Goal: Task Accomplishment & Management: Manage account settings

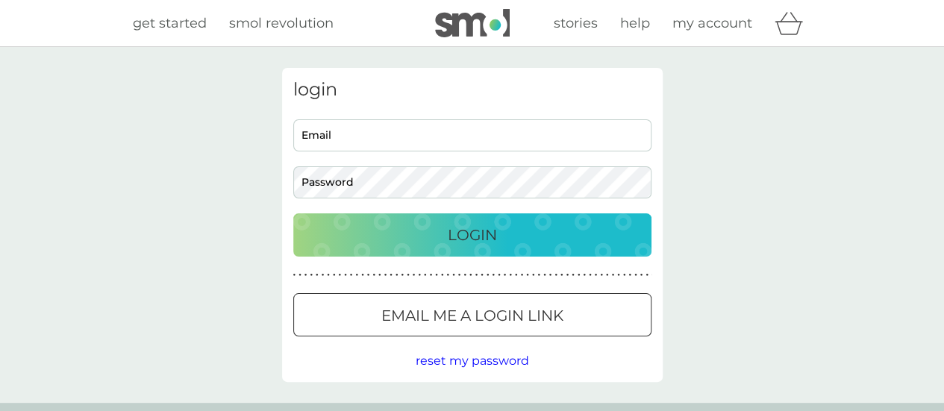
click at [0, 0] on div "Cookie Consent Prompt" at bounding box center [0, 0] width 0 height 0
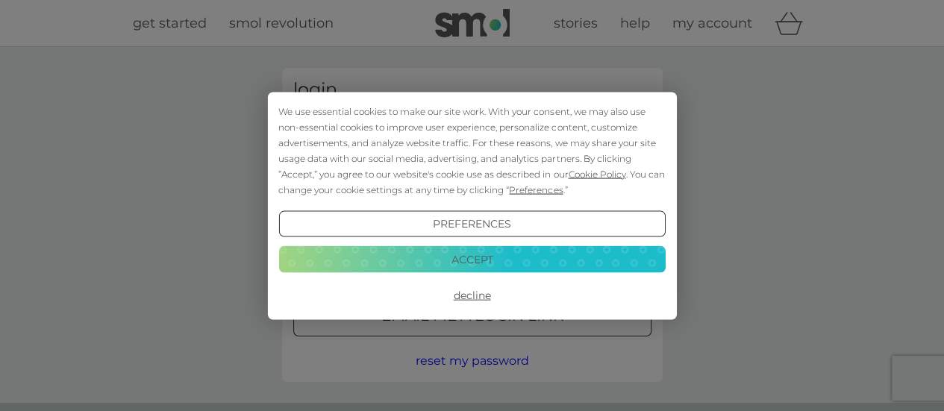
click at [457, 247] on button "Accept" at bounding box center [471, 259] width 387 height 27
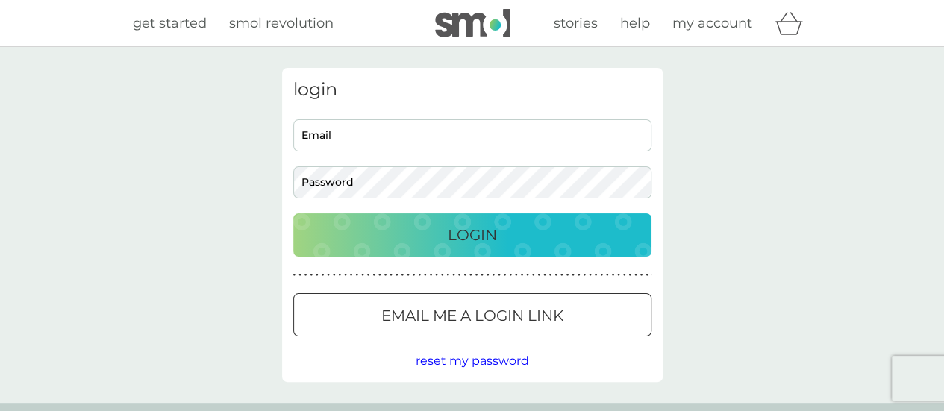
click at [392, 132] on input "Email" at bounding box center [472, 135] width 358 height 32
type input "[EMAIL_ADDRESS][PERSON_NAME][DOMAIN_NAME]"
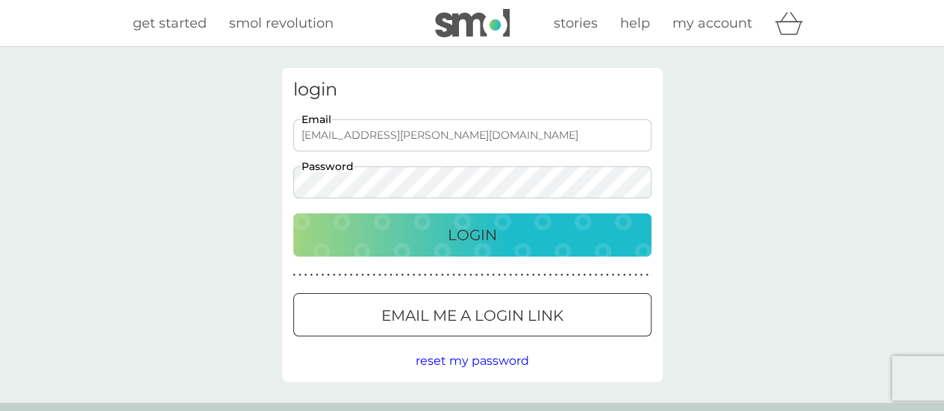
click at [293, 214] on button "Login" at bounding box center [472, 235] width 358 height 43
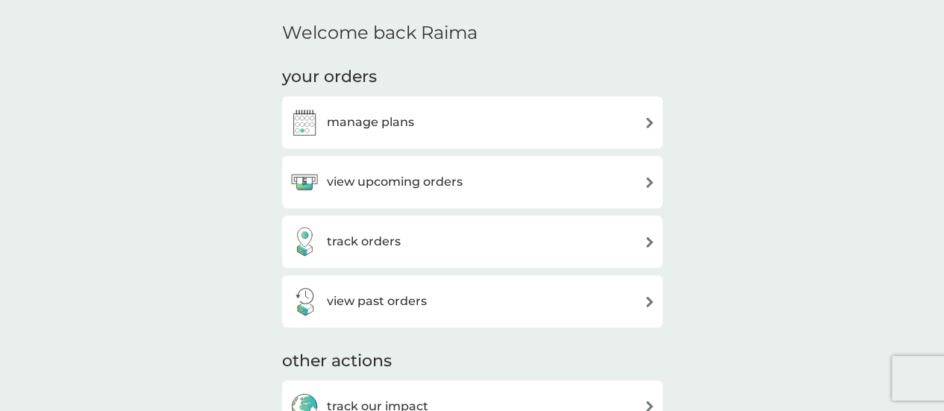
scroll to position [358, 0]
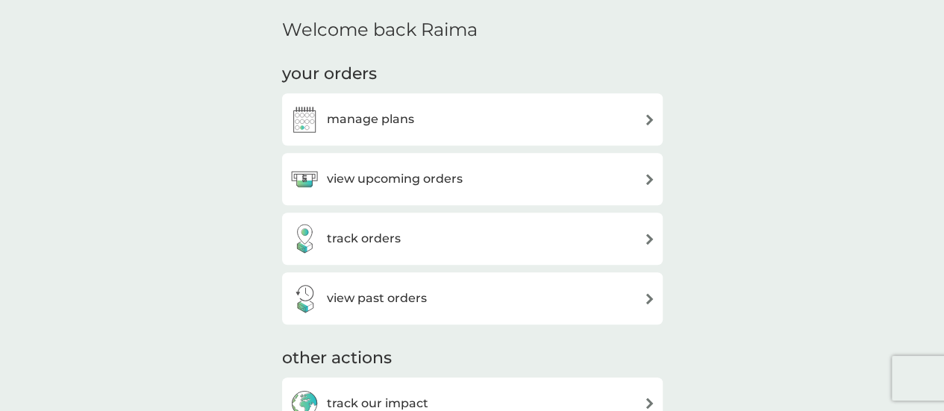
click at [573, 135] on div "manage plans" at bounding box center [472, 119] width 381 height 52
click at [418, 125] on div "manage plans" at bounding box center [473, 120] width 366 height 30
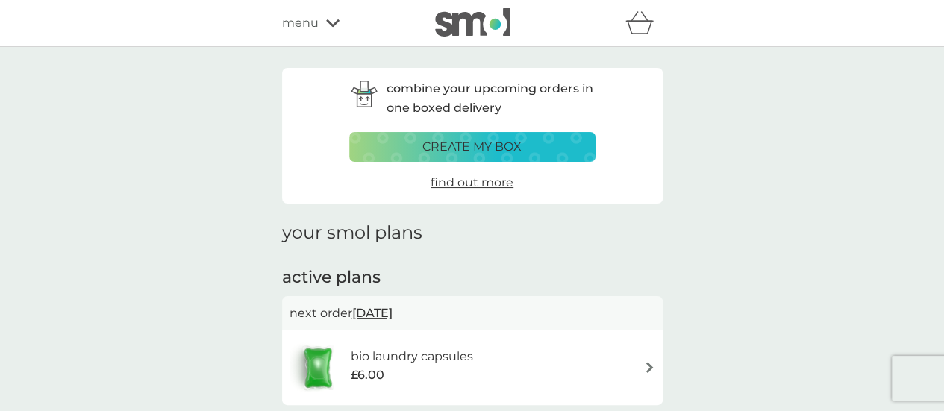
click at [724, 188] on div "combine your upcoming orders in one boxed delivery create my box find out more …" at bounding box center [472, 302] width 944 height 511
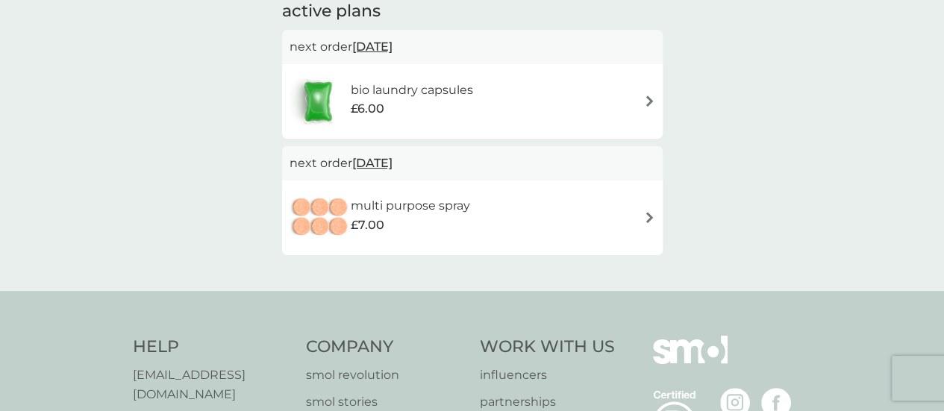
scroll to position [269, 0]
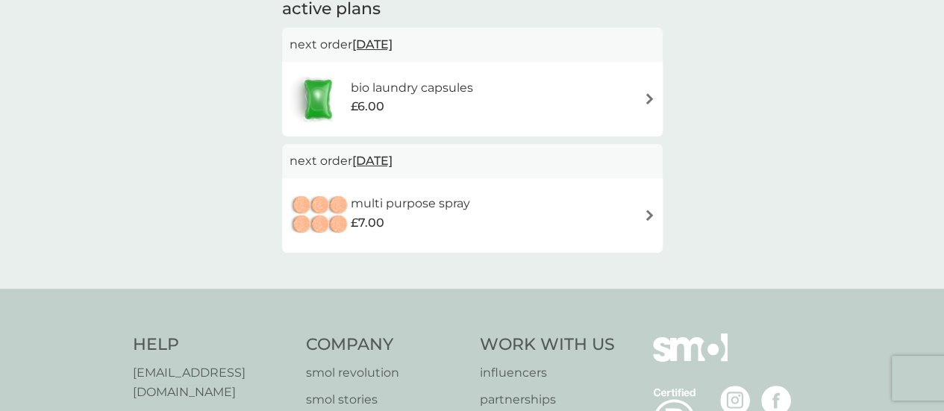
click at [630, 223] on div "multi purpose spray £7.00" at bounding box center [473, 216] width 366 height 52
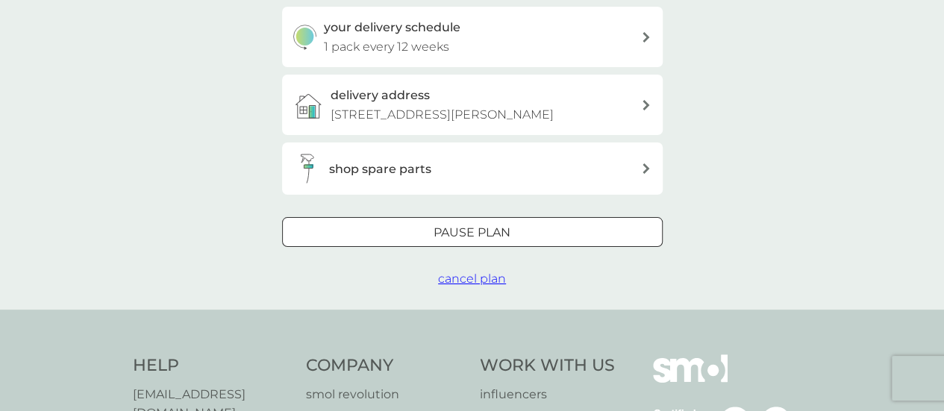
scroll to position [328, 0]
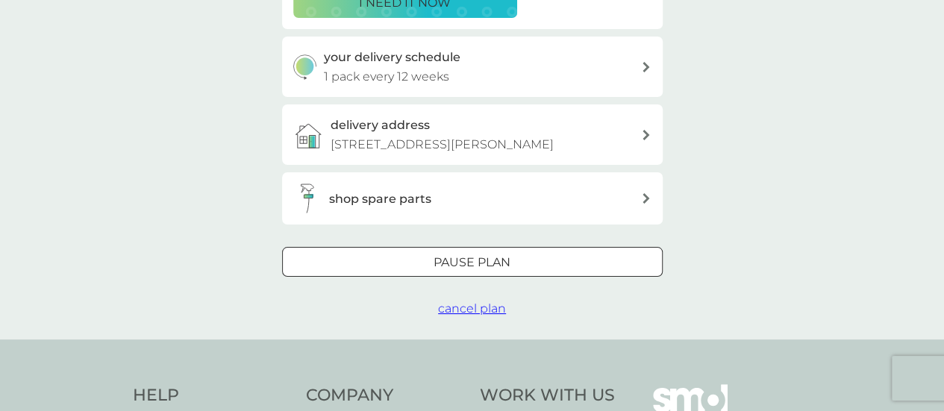
click at [517, 258] on div "Pause plan" at bounding box center [472, 262] width 379 height 19
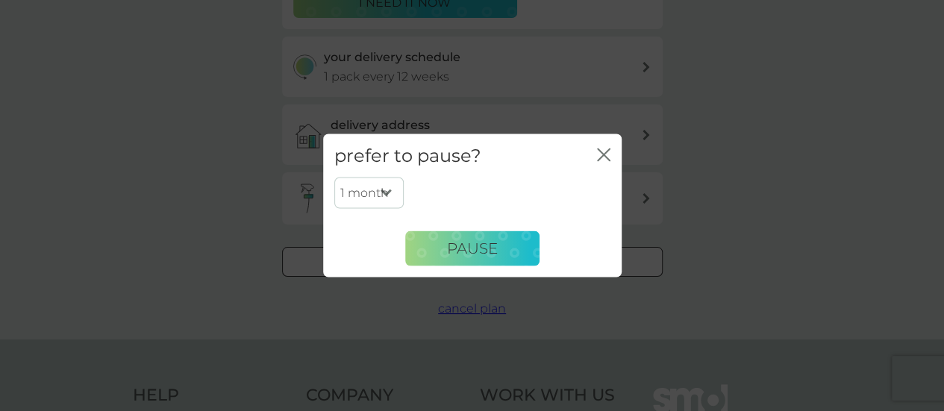
click at [379, 195] on select "1 month 2 months 3 months 4 months 5 months 6 months" at bounding box center [368, 193] width 69 height 31
select select "6"
click at [334, 178] on select "1 month 2 months 3 months 4 months 5 months 6 months" at bounding box center [368, 193] width 69 height 31
click at [461, 241] on span "Pause" at bounding box center [472, 249] width 51 height 18
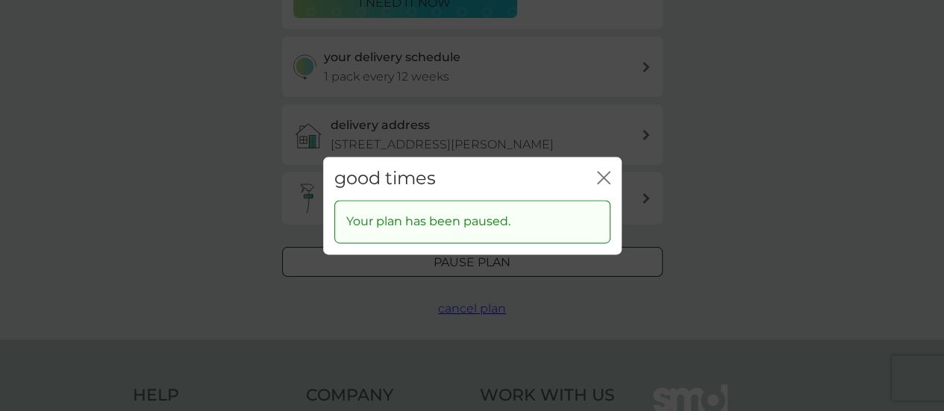
click at [605, 172] on icon "close" at bounding box center [603, 177] width 13 height 13
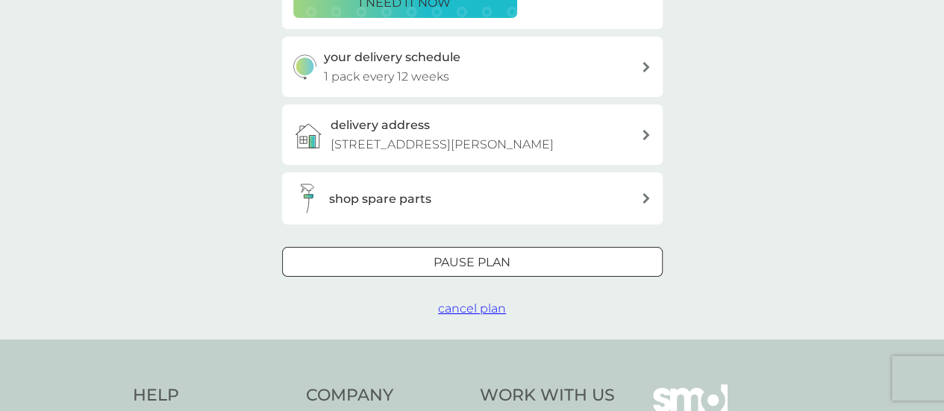
click at [427, 234] on div "your smol plans multi purpose spray £7.00 6x tablets plan settings next order 3…" at bounding box center [472, 28] width 381 height 579
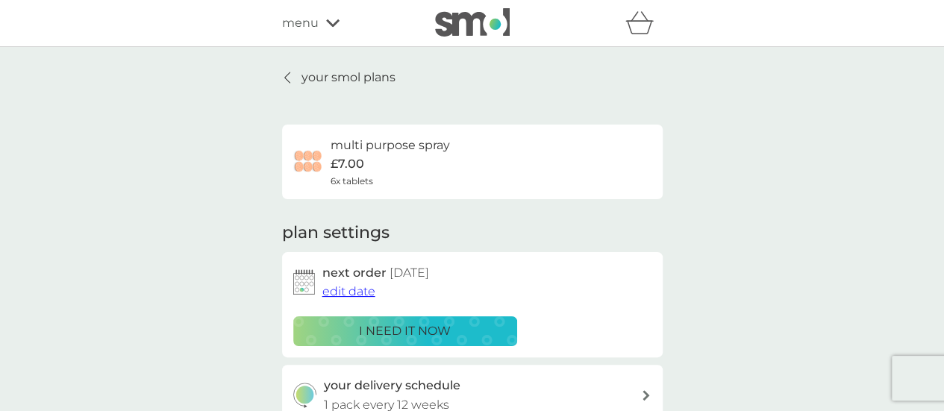
click at [329, 73] on p "your smol plans" at bounding box center [349, 77] width 94 height 19
